Goal: Task Accomplishment & Management: Use online tool/utility

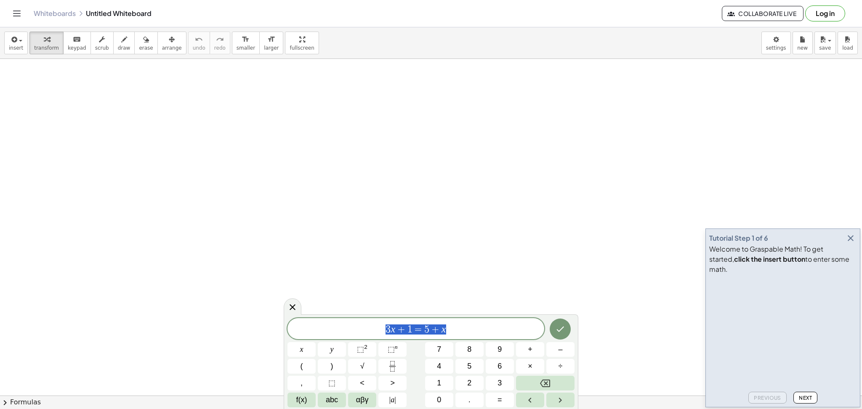
drag, startPoint x: 463, startPoint y: 327, endPoint x: 153, endPoint y: 303, distance: 310.3
click at [163, 306] on body "Graspable Math Activities Get Started Activity Bank Assigned Work Classes White…" at bounding box center [431, 204] width 862 height 409
click at [367, 343] on button "⬚ 2" at bounding box center [362, 349] width 28 height 15
click at [566, 326] on button "Done" at bounding box center [560, 326] width 21 height 21
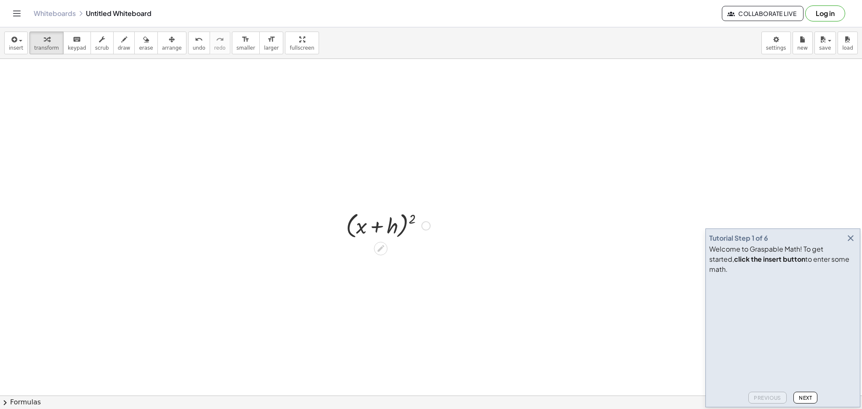
click at [381, 226] on div "( + x + h ) 2" at bounding box center [381, 226] width 0 height 0
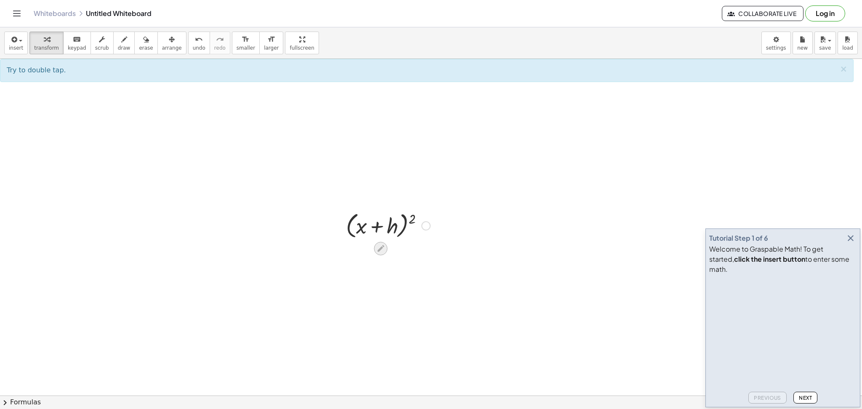
click at [381, 243] on div at bounding box center [380, 248] width 13 height 13
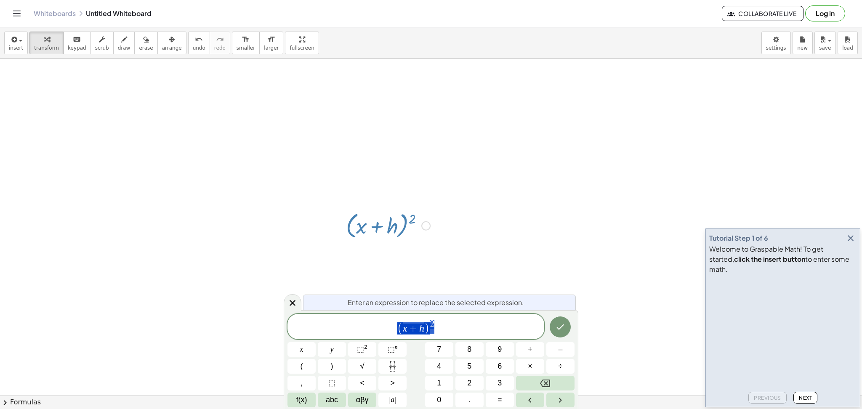
click at [446, 325] on span "( x + h ) 2" at bounding box center [415, 327] width 257 height 16
click at [563, 325] on icon "Done" at bounding box center [561, 326] width 8 height 5
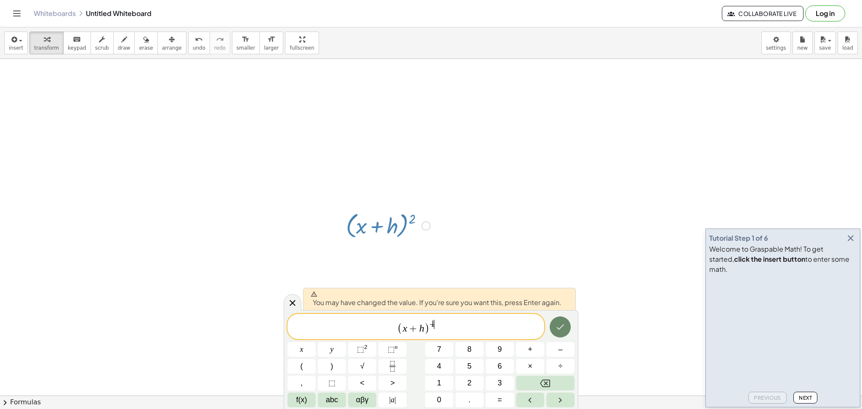
click at [559, 322] on button "Done" at bounding box center [560, 326] width 21 height 21
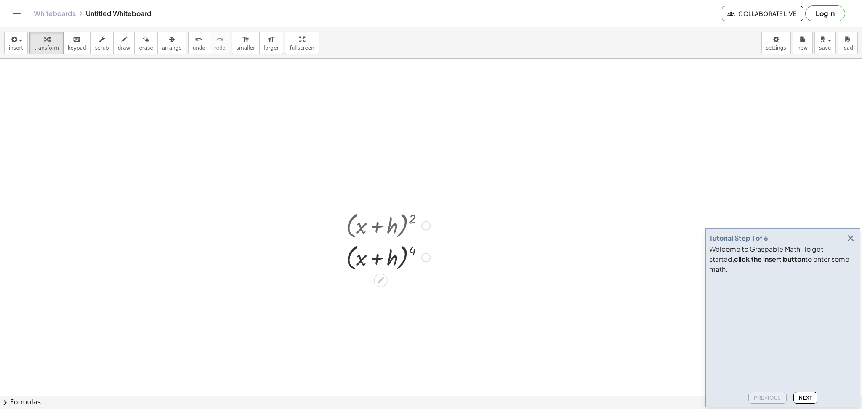
click at [412, 249] on div at bounding box center [388, 257] width 93 height 32
drag, startPoint x: 414, startPoint y: 251, endPoint x: 364, endPoint y: 262, distance: 51.7
click at [364, 263] on div at bounding box center [388, 257] width 93 height 32
click at [376, 258] on div at bounding box center [388, 257] width 93 height 32
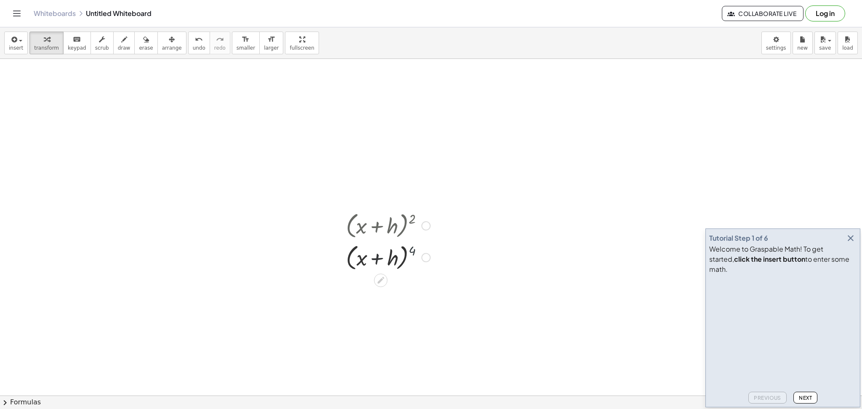
click at [376, 258] on div at bounding box center [388, 257] width 93 height 32
click at [412, 248] on div at bounding box center [388, 257] width 93 height 32
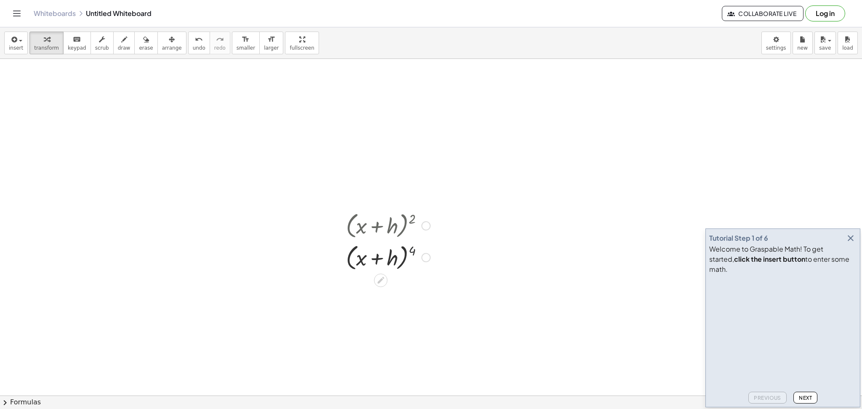
click at [412, 253] on div at bounding box center [388, 257] width 93 height 32
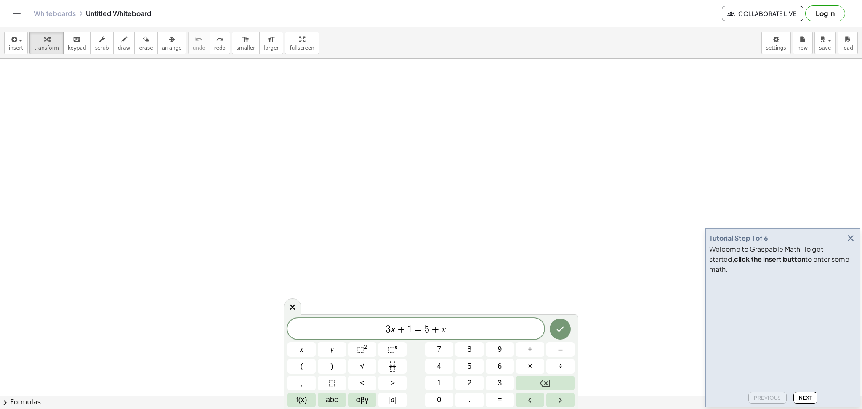
drag, startPoint x: 468, startPoint y: 326, endPoint x: 99, endPoint y: 285, distance: 370.6
click at [99, 285] on body "Graspable Math Activities Get Started Activity Bank Assigned Work Classes White…" at bounding box center [431, 204] width 862 height 409
click at [392, 347] on span "⬚" at bounding box center [391, 349] width 7 height 8
click at [447, 365] on button "4" at bounding box center [439, 366] width 28 height 15
click at [565, 327] on icon "Done" at bounding box center [560, 327] width 10 height 10
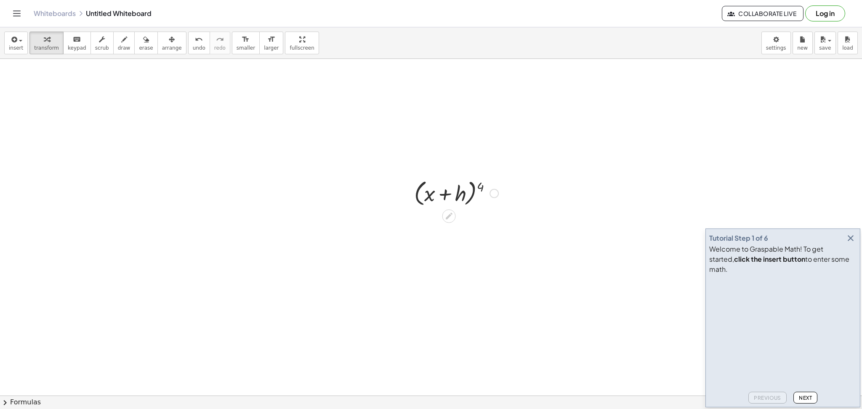
click at [479, 183] on div at bounding box center [456, 193] width 93 height 32
click at [481, 187] on div at bounding box center [456, 193] width 93 height 32
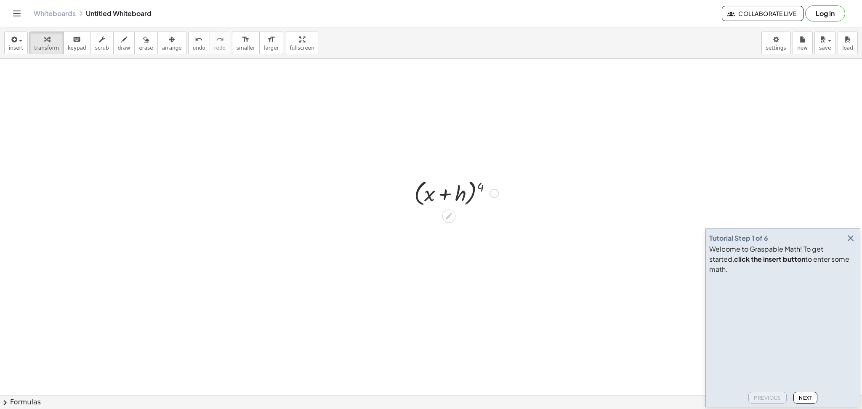
click at [481, 187] on div at bounding box center [456, 193] width 93 height 32
drag, startPoint x: 481, startPoint y: 187, endPoint x: 454, endPoint y: 195, distance: 28.5
click at [454, 195] on div at bounding box center [456, 193] width 93 height 32
click at [474, 187] on div at bounding box center [456, 193] width 93 height 32
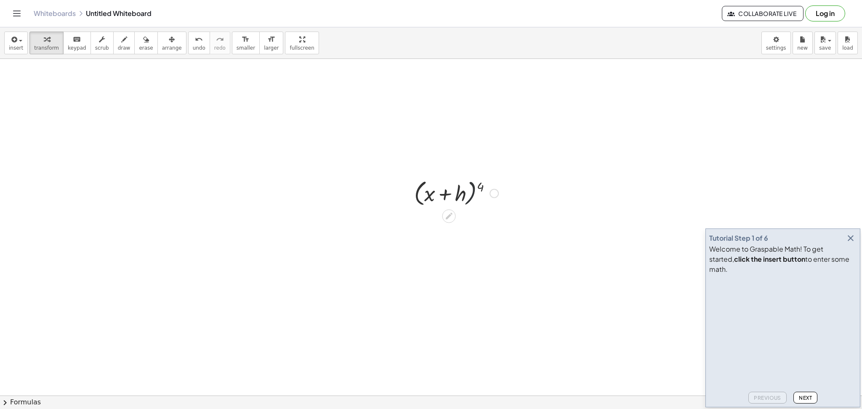
click at [474, 187] on div at bounding box center [456, 193] width 93 height 32
drag, startPoint x: 456, startPoint y: 192, endPoint x: 489, endPoint y: 190, distance: 32.9
click at [489, 190] on div at bounding box center [456, 193] width 93 height 32
drag, startPoint x: 479, startPoint y: 187, endPoint x: 418, endPoint y: 198, distance: 61.6
click at [418, 198] on div at bounding box center [456, 193] width 93 height 32
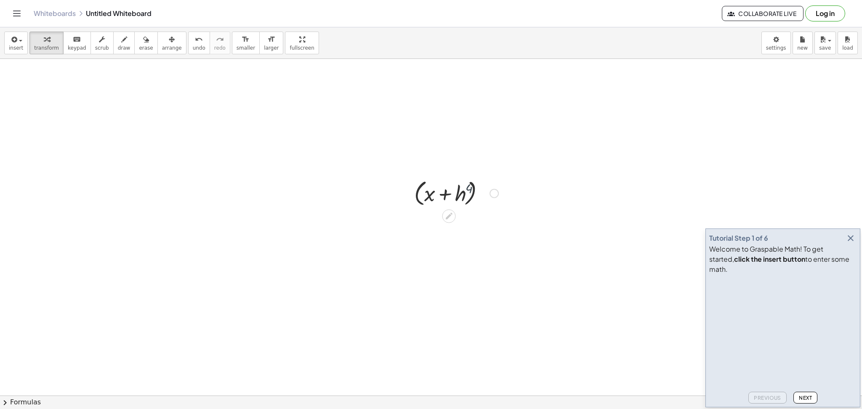
click at [418, 198] on div at bounding box center [456, 193] width 93 height 32
click at [441, 192] on div at bounding box center [456, 193] width 93 height 32
click at [443, 194] on div at bounding box center [456, 193] width 93 height 32
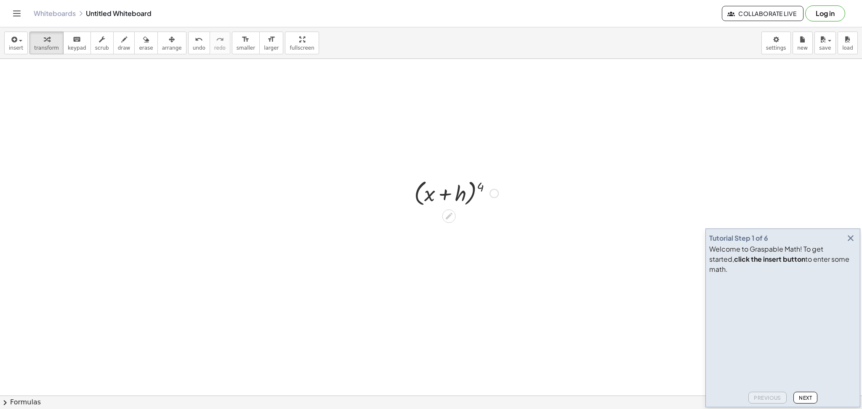
click at [480, 183] on div at bounding box center [456, 193] width 93 height 32
click at [479, 186] on div at bounding box center [456, 193] width 93 height 32
click at [480, 187] on div at bounding box center [456, 193] width 93 height 32
click at [481, 187] on div at bounding box center [456, 193] width 93 height 32
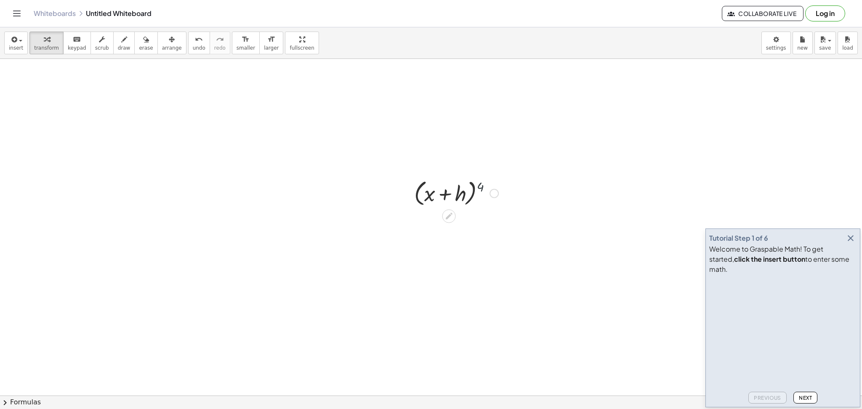
click at [482, 189] on div at bounding box center [456, 193] width 93 height 32
click at [483, 190] on div at bounding box center [456, 193] width 93 height 32
click at [480, 186] on div at bounding box center [456, 193] width 93 height 32
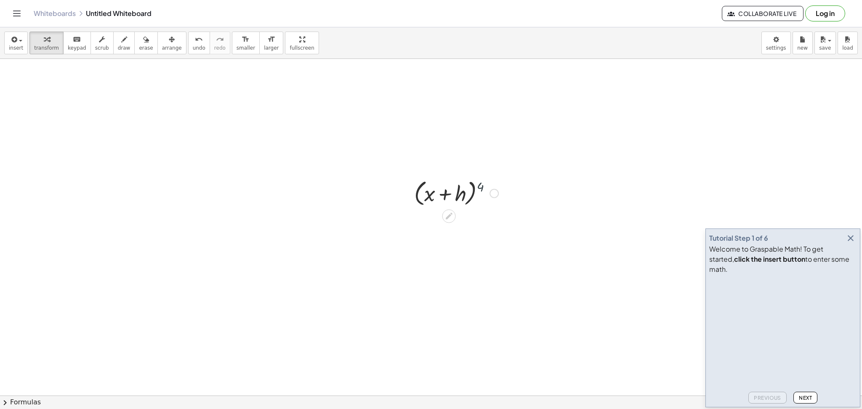
click at [480, 186] on div at bounding box center [456, 193] width 93 height 32
click at [479, 185] on div at bounding box center [456, 193] width 93 height 32
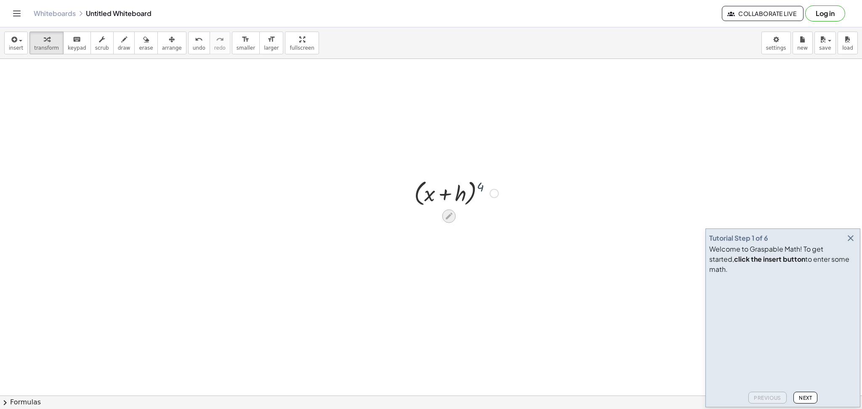
drag, startPoint x: 479, startPoint y: 185, endPoint x: 451, endPoint y: 217, distance: 42.1
click at [479, 185] on div at bounding box center [456, 193] width 93 height 32
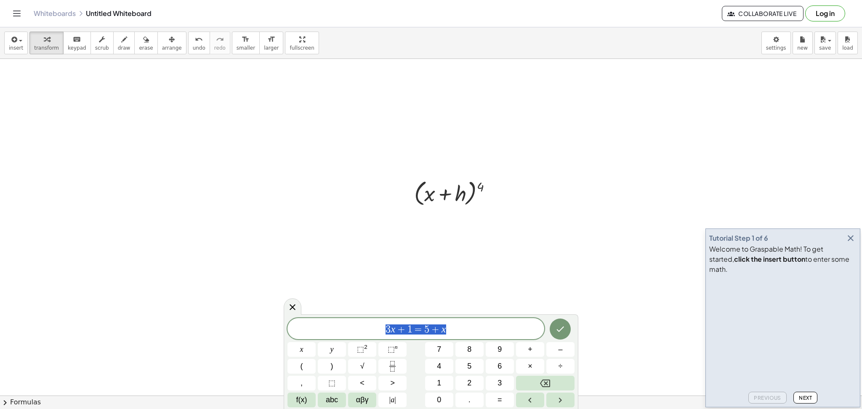
drag, startPoint x: 455, startPoint y: 333, endPoint x: 214, endPoint y: 282, distance: 246.5
click at [219, 295] on body "Graspable Math Activities Get Started Activity Bank Assigned Work Classes White…" at bounding box center [431, 204] width 862 height 409
click at [362, 348] on span "⬚" at bounding box center [360, 349] width 7 height 8
click at [556, 325] on icon "Done" at bounding box center [560, 327] width 10 height 10
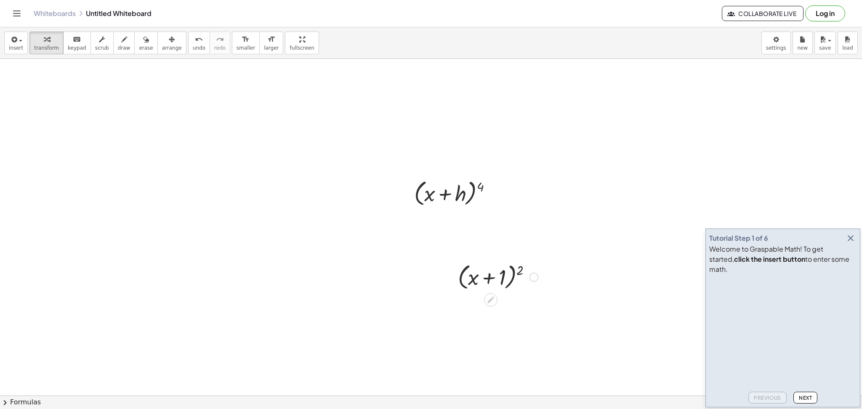
click at [521, 269] on div at bounding box center [498, 277] width 89 height 32
click at [521, 269] on div at bounding box center [498, 276] width 110 height 29
drag, startPoint x: 521, startPoint y: 269, endPoint x: 512, endPoint y: 278, distance: 12.5
click at [512, 278] on div at bounding box center [498, 276] width 110 height 29
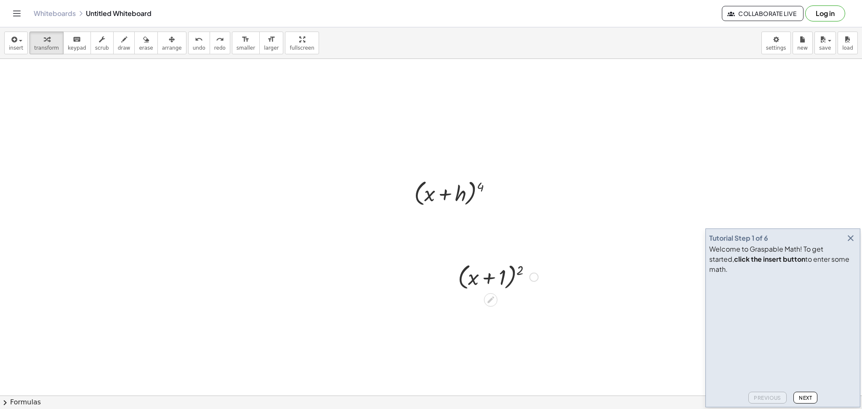
click at [533, 278] on div at bounding box center [533, 277] width 9 height 9
click at [562, 249] on span "Fix a mistake" at bounding box center [569, 251] width 35 height 7
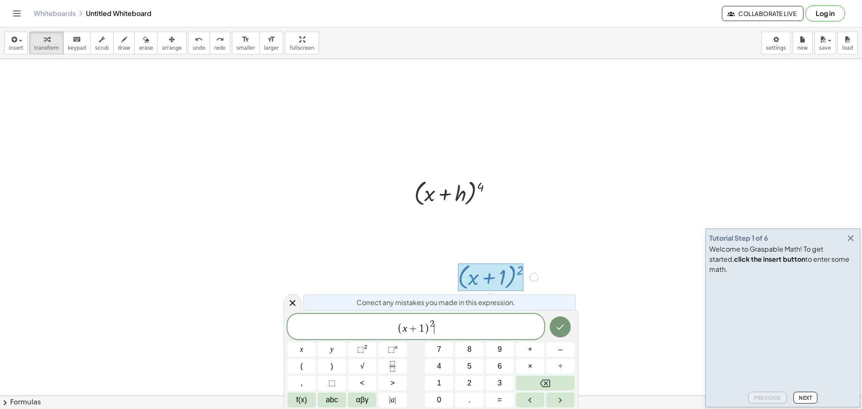
click at [426, 328] on span ")" at bounding box center [426, 328] width 5 height 12
click at [425, 333] on span ")" at bounding box center [426, 328] width 5 height 12
click at [436, 322] on span "( x + 2 ) 2 ​" at bounding box center [415, 327] width 257 height 16
click at [561, 322] on button "Done" at bounding box center [560, 326] width 21 height 21
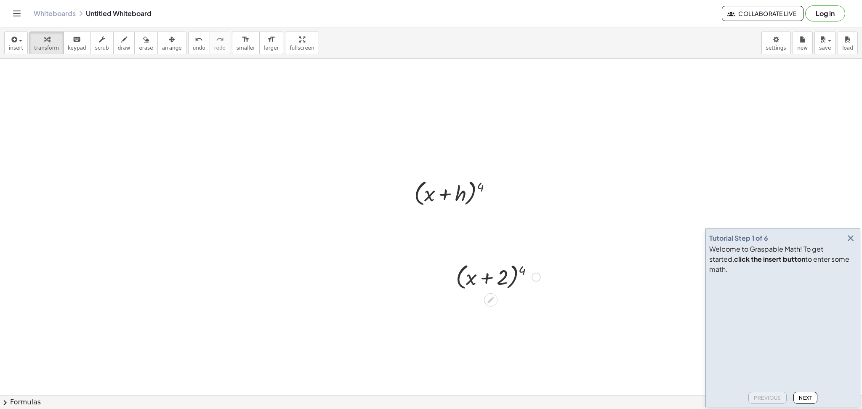
click at [520, 270] on div at bounding box center [498, 277] width 93 height 32
click at [523, 270] on div at bounding box center [498, 277] width 93 height 32
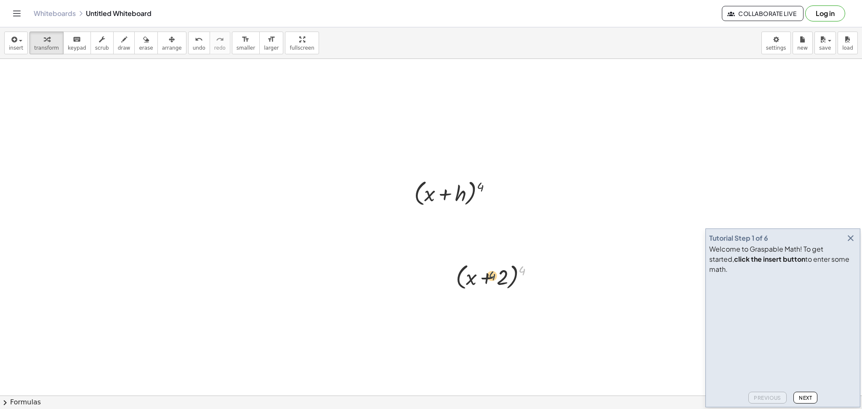
drag, startPoint x: 523, startPoint y: 270, endPoint x: 487, endPoint y: 276, distance: 36.7
click at [487, 276] on div at bounding box center [498, 277] width 93 height 32
click at [484, 277] on div at bounding box center [498, 277] width 93 height 32
click at [516, 275] on div at bounding box center [498, 277] width 93 height 32
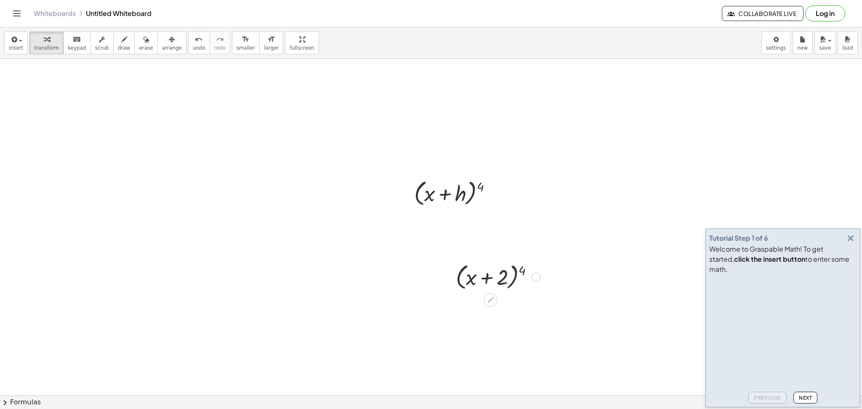
click at [516, 275] on div at bounding box center [498, 277] width 93 height 32
drag, startPoint x: 522, startPoint y: 269, endPoint x: 477, endPoint y: 290, distance: 49.0
click at [478, 290] on div at bounding box center [498, 277] width 93 height 32
click at [472, 280] on div at bounding box center [498, 277] width 93 height 32
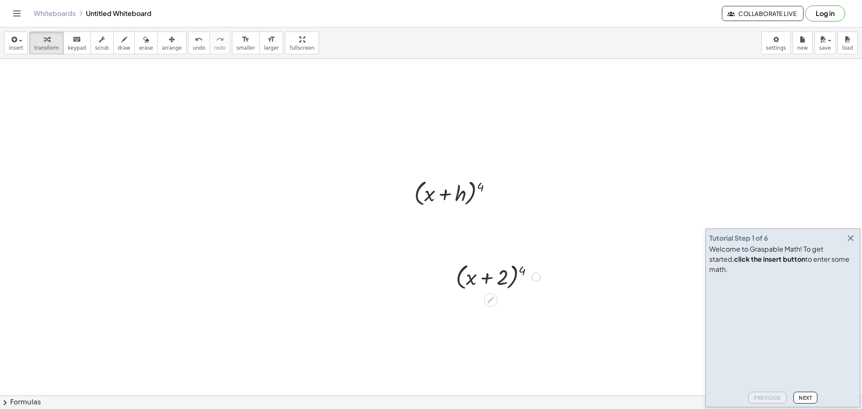
click at [472, 280] on div at bounding box center [498, 277] width 93 height 32
click at [522, 271] on div at bounding box center [498, 277] width 93 height 32
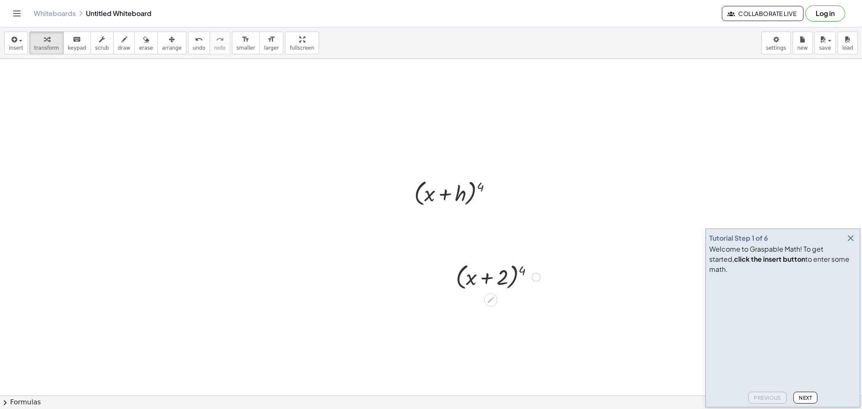
click at [522, 271] on div at bounding box center [498, 277] width 93 height 32
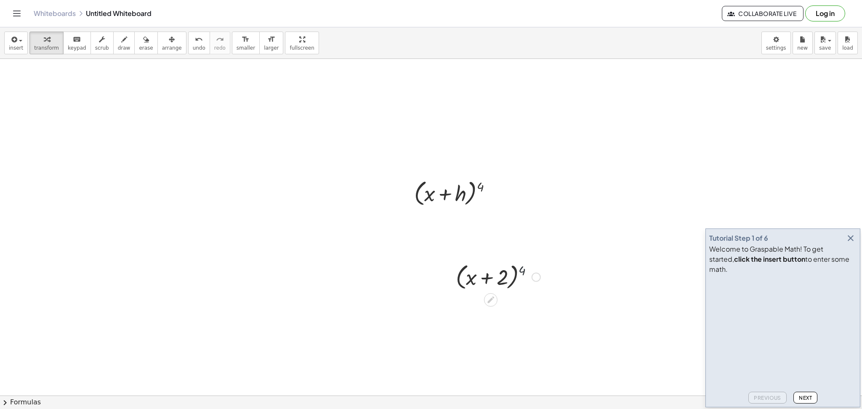
click at [522, 271] on div at bounding box center [498, 277] width 93 height 32
click at [483, 187] on div at bounding box center [456, 193] width 93 height 32
click at [481, 187] on div at bounding box center [456, 193] width 93 height 32
click at [481, 188] on div at bounding box center [456, 193] width 93 height 32
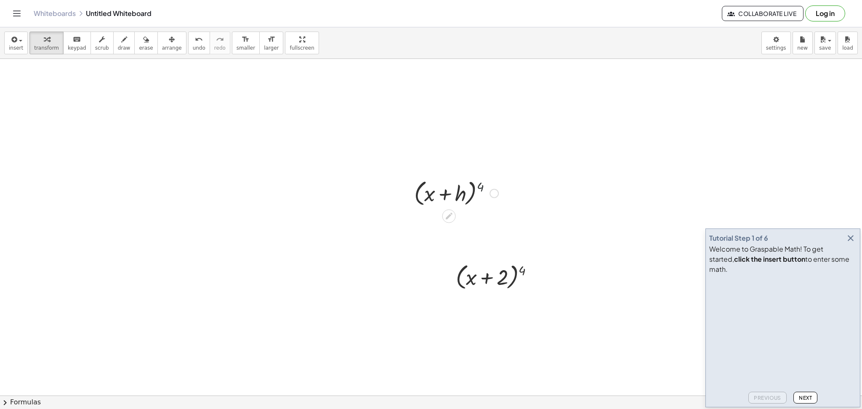
click at [481, 188] on div at bounding box center [456, 193] width 93 height 32
click at [497, 192] on div at bounding box center [493, 193] width 9 height 9
